Goal: Navigation & Orientation: Go to known website

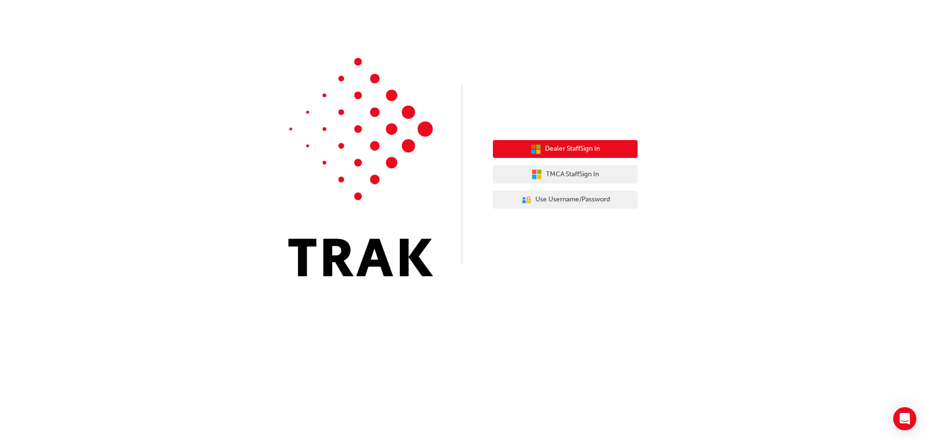
click at [599, 152] on span "Dealer Staff Sign In" at bounding box center [572, 148] width 55 height 11
